Goal: Navigation & Orientation: Find specific page/section

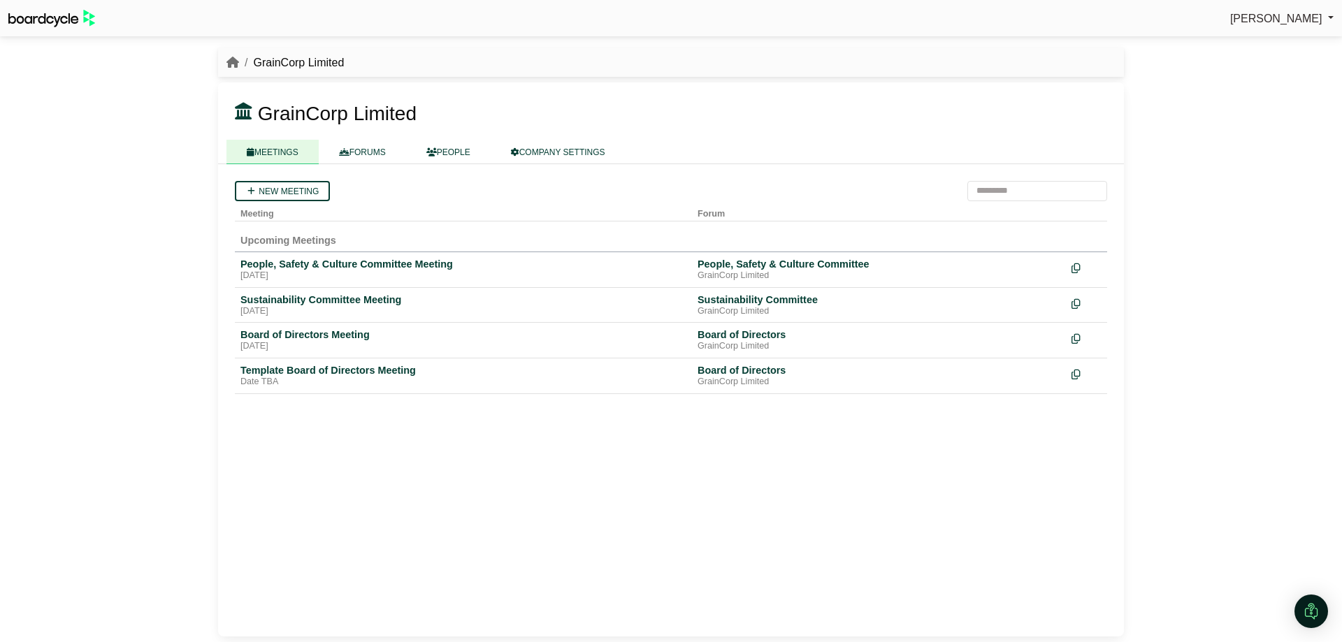
click at [345, 262] on div "People, Safety & Culture Committee Meeting" at bounding box center [463, 264] width 446 height 13
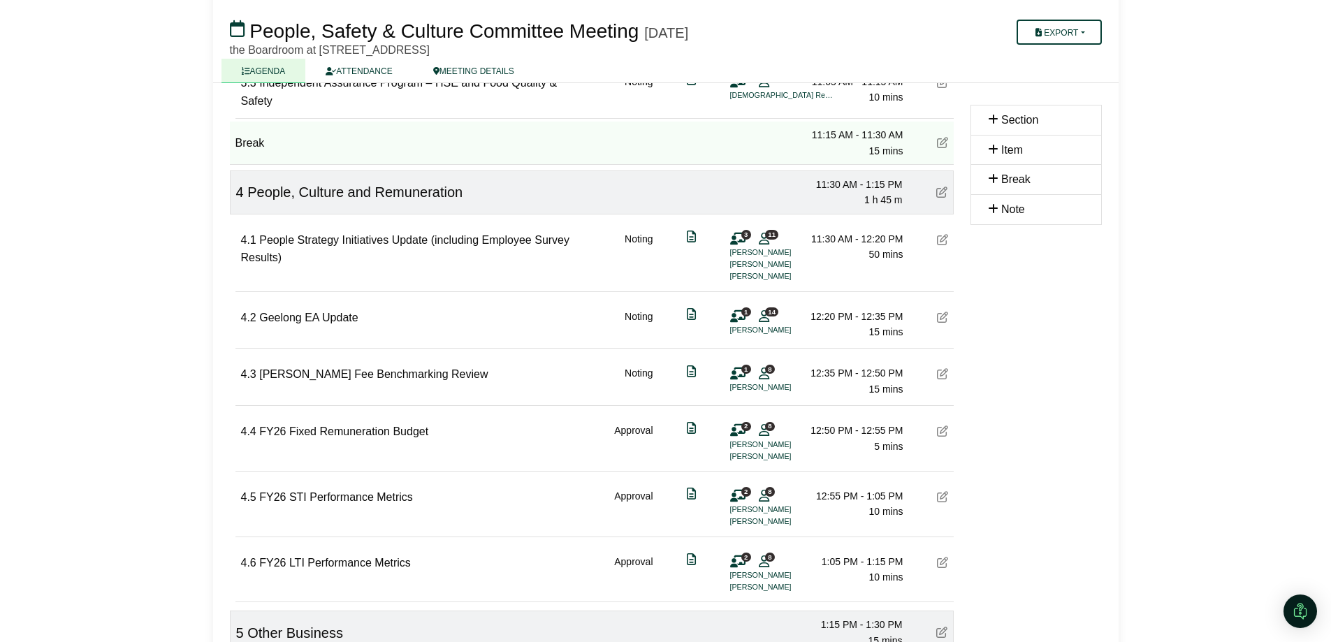
scroll to position [699, 0]
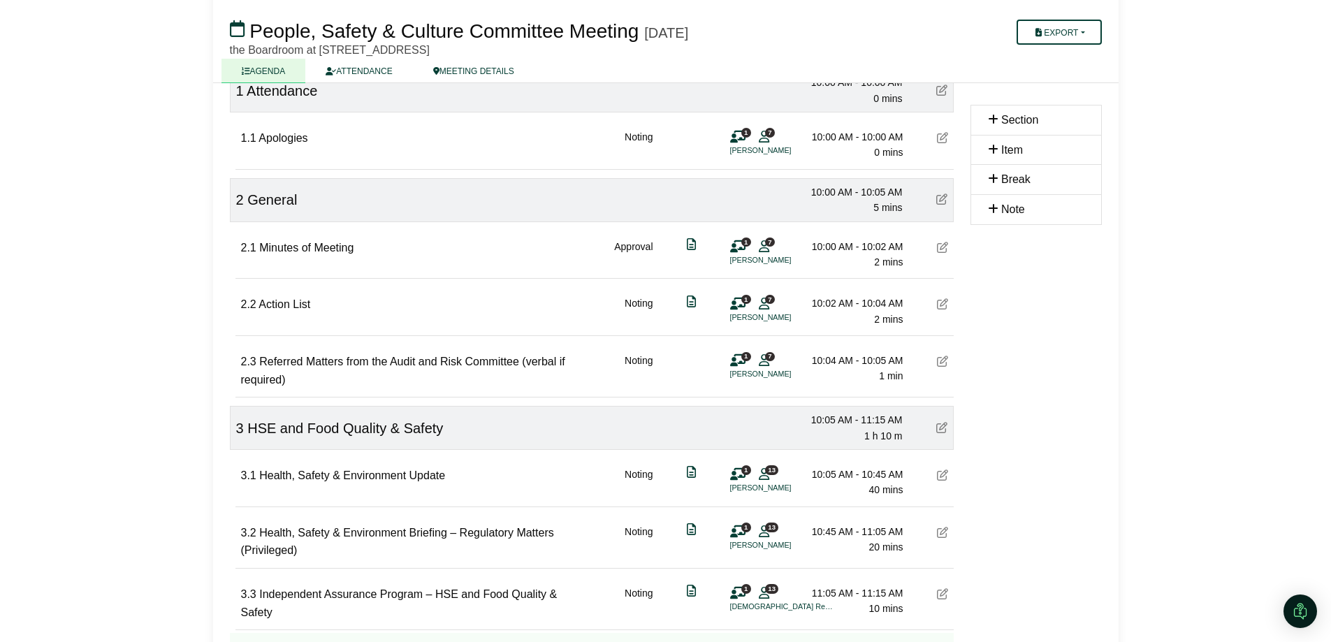
scroll to position [0, 0]
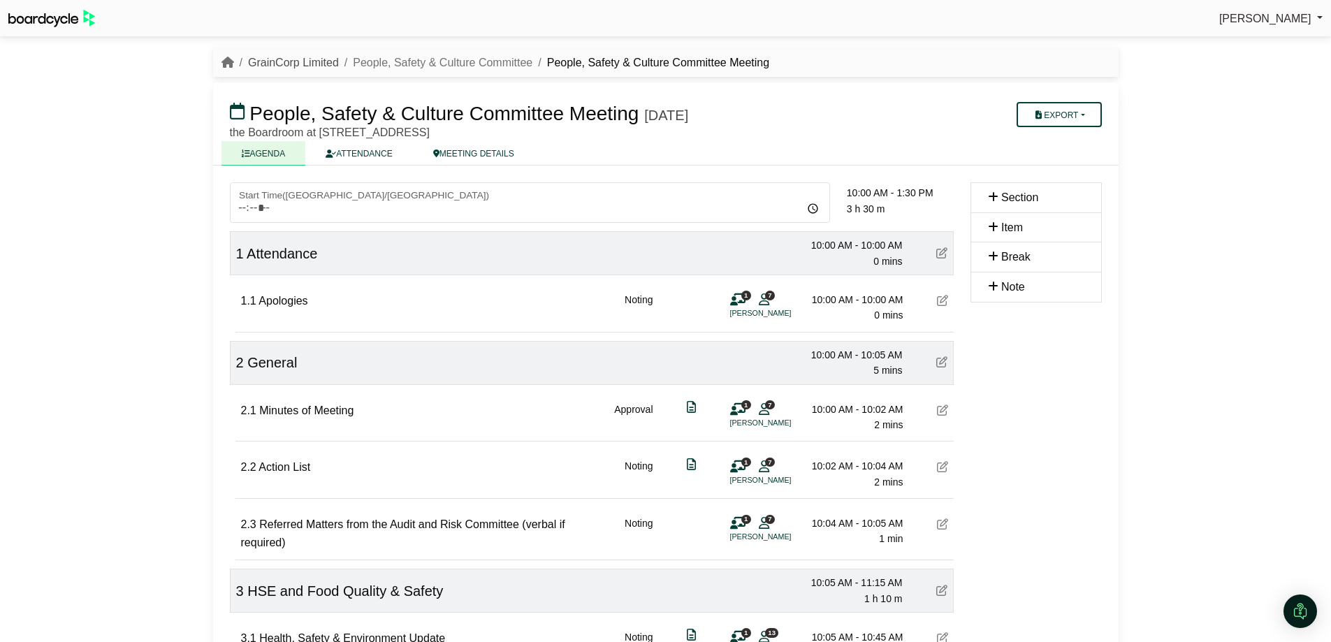
click at [292, 63] on link "GrainCorp Limited" at bounding box center [293, 63] width 91 height 12
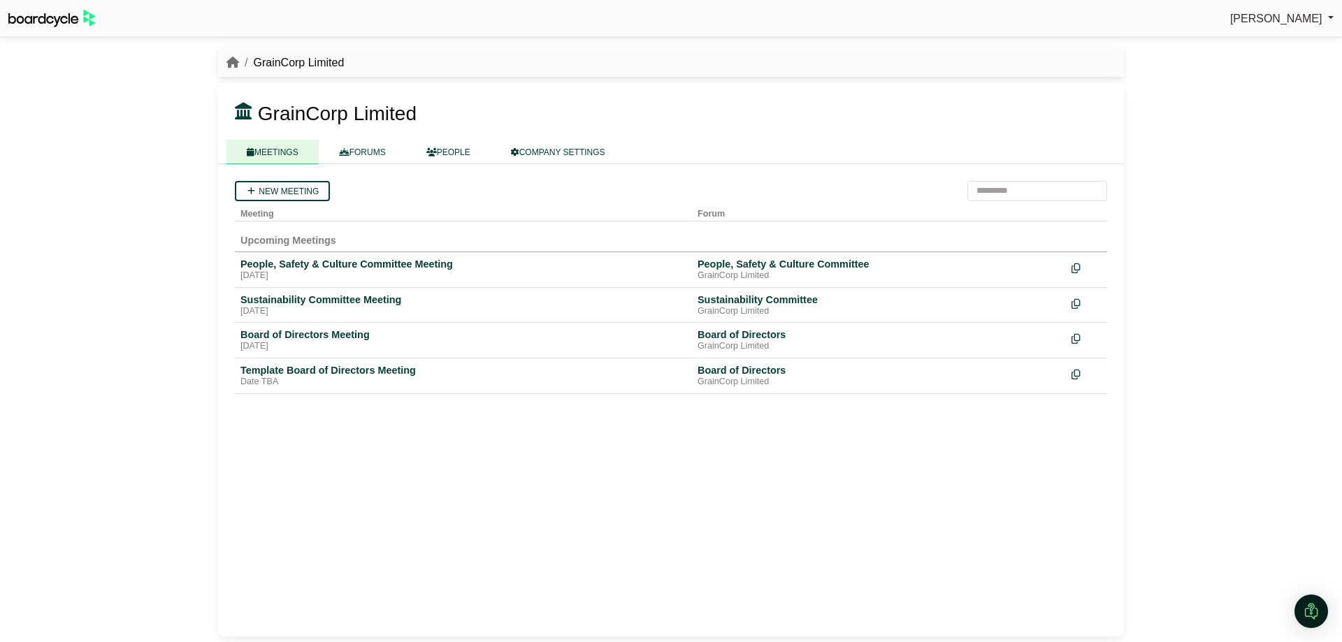
click at [298, 301] on div "Sustainability Committee Meeting" at bounding box center [463, 300] width 446 height 13
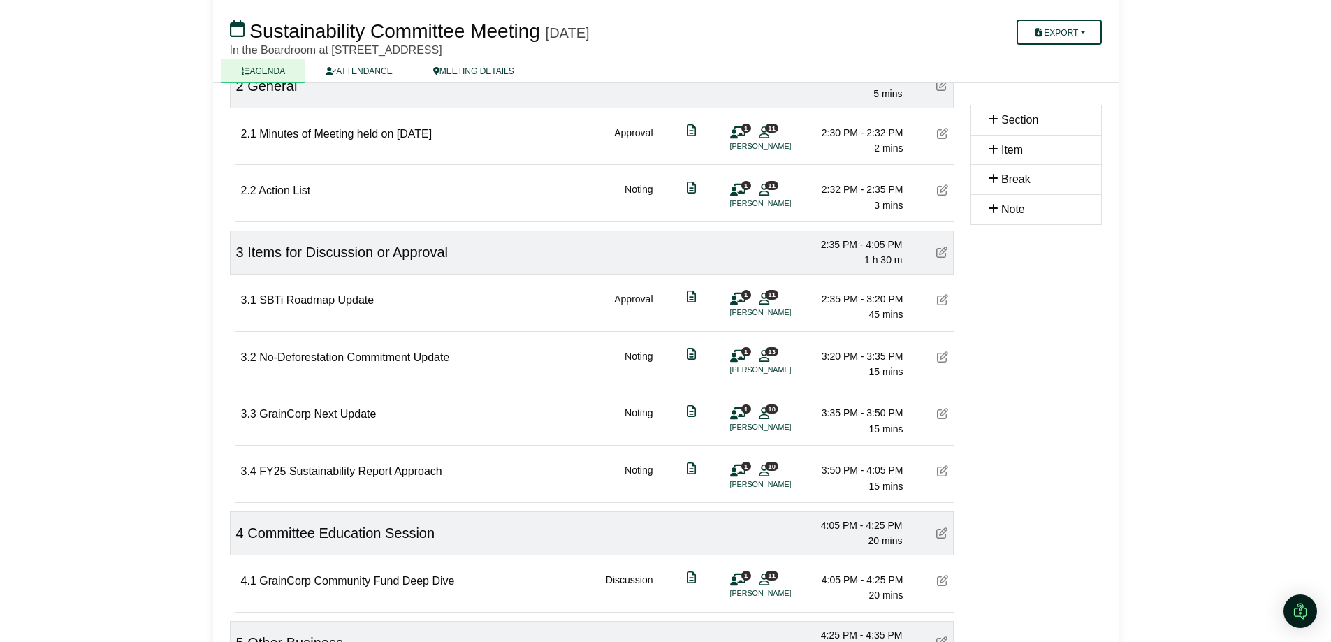
scroll to position [349, 0]
